Goal: Task Accomplishment & Management: Complete application form

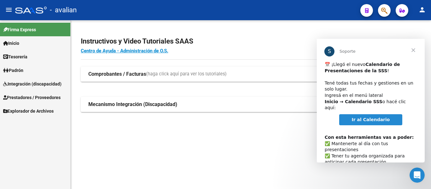
click at [415, 47] on span "Cerrar" at bounding box center [413, 50] width 23 height 23
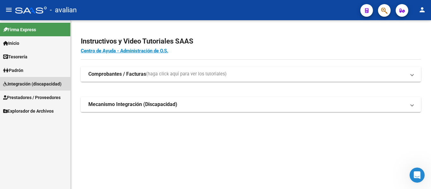
click at [25, 81] on span "Integración (discapacidad)" at bounding box center [32, 83] width 58 height 7
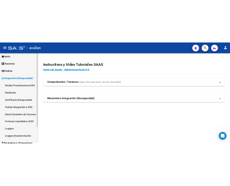
scroll to position [32, 0]
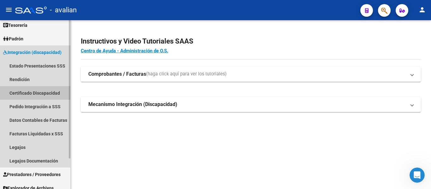
click at [37, 91] on link "Certificado Discapacidad" at bounding box center [35, 93] width 70 height 14
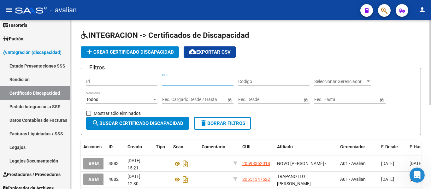
click at [197, 84] on input "CUIL" at bounding box center [197, 81] width 71 height 5
paste input "20-57094120-9"
type input "20-57094120-9"
click at [154, 124] on span "search Buscar Certificado Discapacidad" at bounding box center [137, 123] width 91 height 6
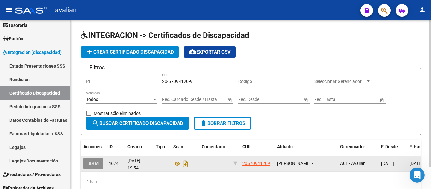
click at [93, 163] on span "ABM" at bounding box center [93, 164] width 10 height 6
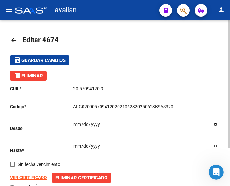
drag, startPoint x: 178, startPoint y: 104, endPoint x: 68, endPoint y: 111, distance: 109.9
click at [68, 111] on div "CUIL * 20-57094120-9 Ingresar el CUIL Código * ARG02000570941202021062320250623…" at bounding box center [115, 150] width 210 height 139
drag, startPoint x: 175, startPoint y: 108, endPoint x: 65, endPoint y: 112, distance: 110.8
click at [65, 112] on div "CUIL * 20-57094120-9 Ingresar el CUIL Código * ARG02000570941202021062320250623…" at bounding box center [115, 150] width 210 height 139
paste input "509032035090"
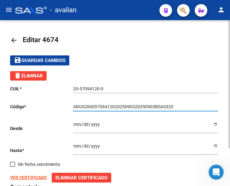
type input "ARG02000570941202025090320350903BSAS320"
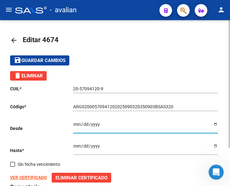
click at [215, 125] on input "[DATE]" at bounding box center [145, 126] width 145 height 9
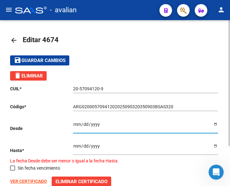
type input "[DATE]"
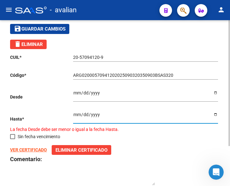
click at [215, 115] on input "[DATE]" at bounding box center [145, 116] width 145 height 9
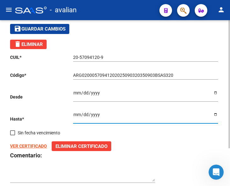
type input "[DATE]"
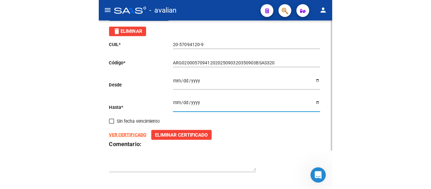
scroll to position [49, 0]
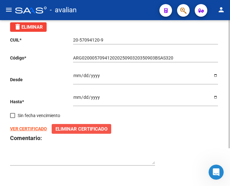
click at [69, 128] on span "Eliminar Certificado" at bounding box center [82, 129] width 52 height 6
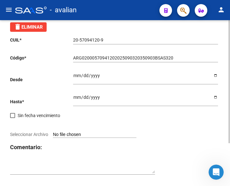
click at [71, 134] on input "Seleccionar Archivo" at bounding box center [95, 135] width 84 height 6
type input "C:\fakepath\ALANIS CUD RENOVADO.jpg"
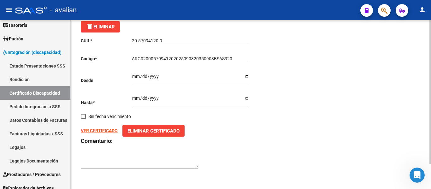
scroll to position [0, 0]
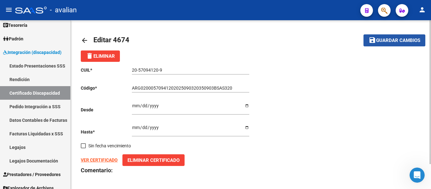
click at [374, 45] on button "save Guardar cambios" at bounding box center [394, 40] width 62 height 12
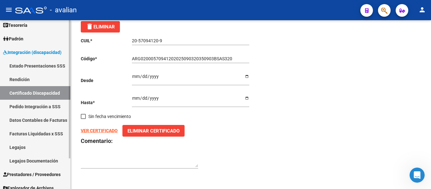
scroll to position [37, 0]
